Goal: Transaction & Acquisition: Subscribe to service/newsletter

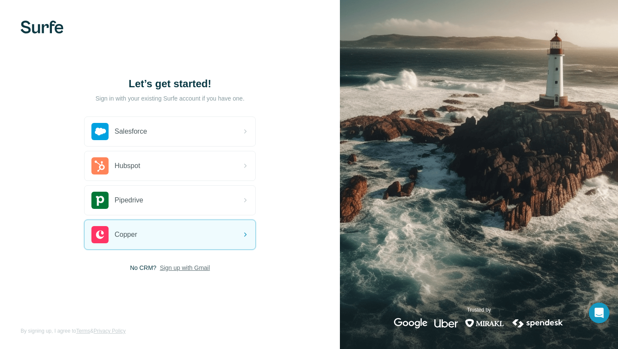
click at [196, 266] on span "Sign up with Gmail" at bounding box center [185, 267] width 50 height 9
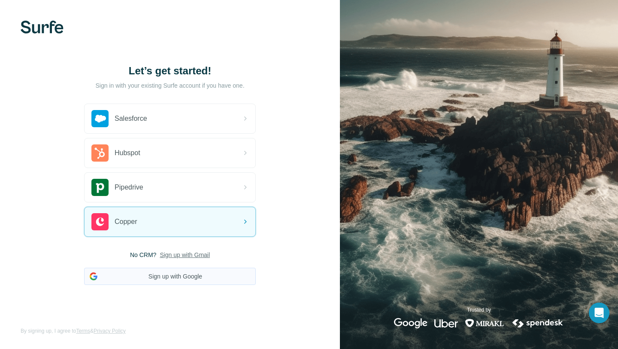
click at [189, 271] on button "Sign up with Google" at bounding box center [170, 276] width 172 height 17
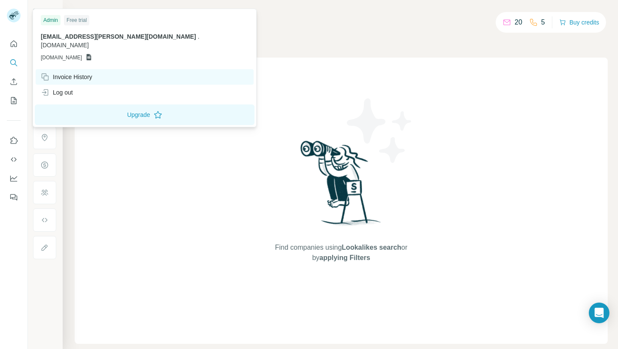
click at [66, 73] on div "Invoice History" at bounding box center [67, 77] width 52 height 9
